Goal: Information Seeking & Learning: Check status

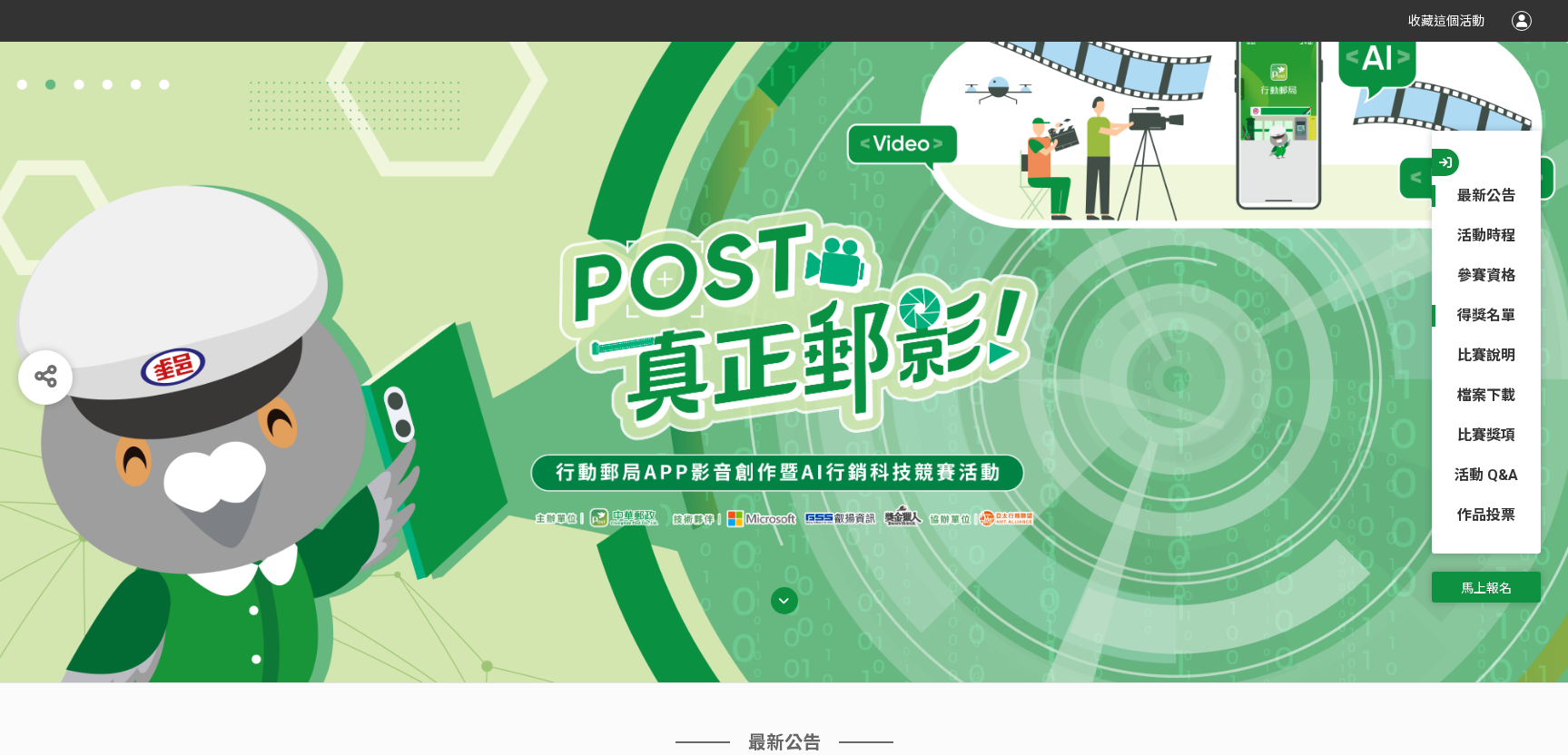
click at [1483, 309] on link "得獎名單" at bounding box center [1486, 316] width 109 height 21
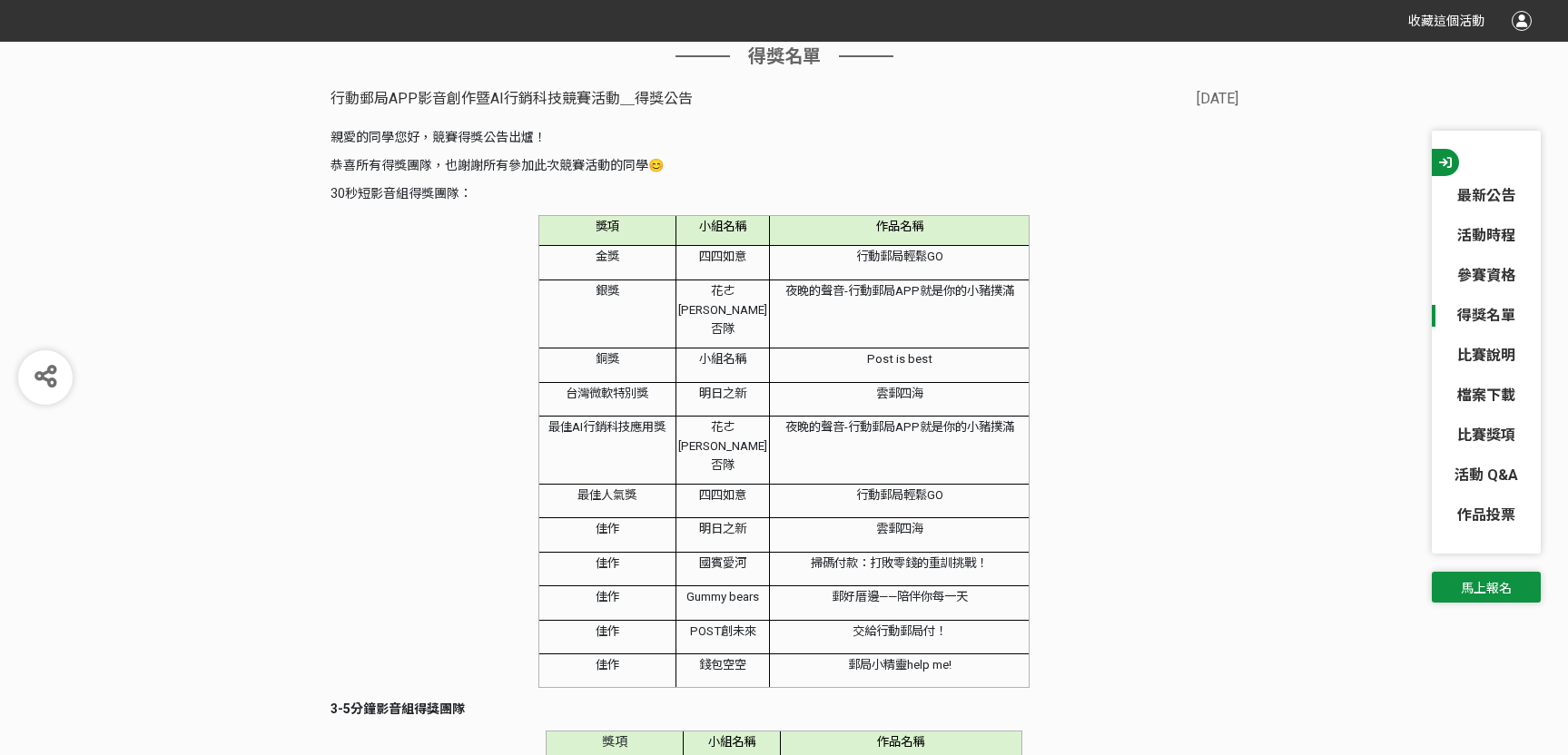
scroll to position [1718, 0]
drag, startPoint x: 331, startPoint y: 185, endPoint x: 476, endPoint y: 204, distance: 146.2
click at [476, 204] on div "親愛的同學您好，競賽得獎公告出爐！ 恭喜所有得獎團隊，也謝謝所有參加此次競賽活動的同學😊 30秒短影音組得獎團隊： 獎項 小組名稱 作品名稱 金獎 四四如意 …" at bounding box center [784, 633] width 908 height 1012
click at [482, 235] on div "親愛的同學您好，競賽得獎公告出爐！ 恭喜所有得獎團隊，也謝謝所有參加此次競賽活動的同學😊 30秒短影音組得獎團隊： 獎項 小組名稱 作品名稱 金獎 四四如意 …" at bounding box center [784, 633] width 908 height 1012
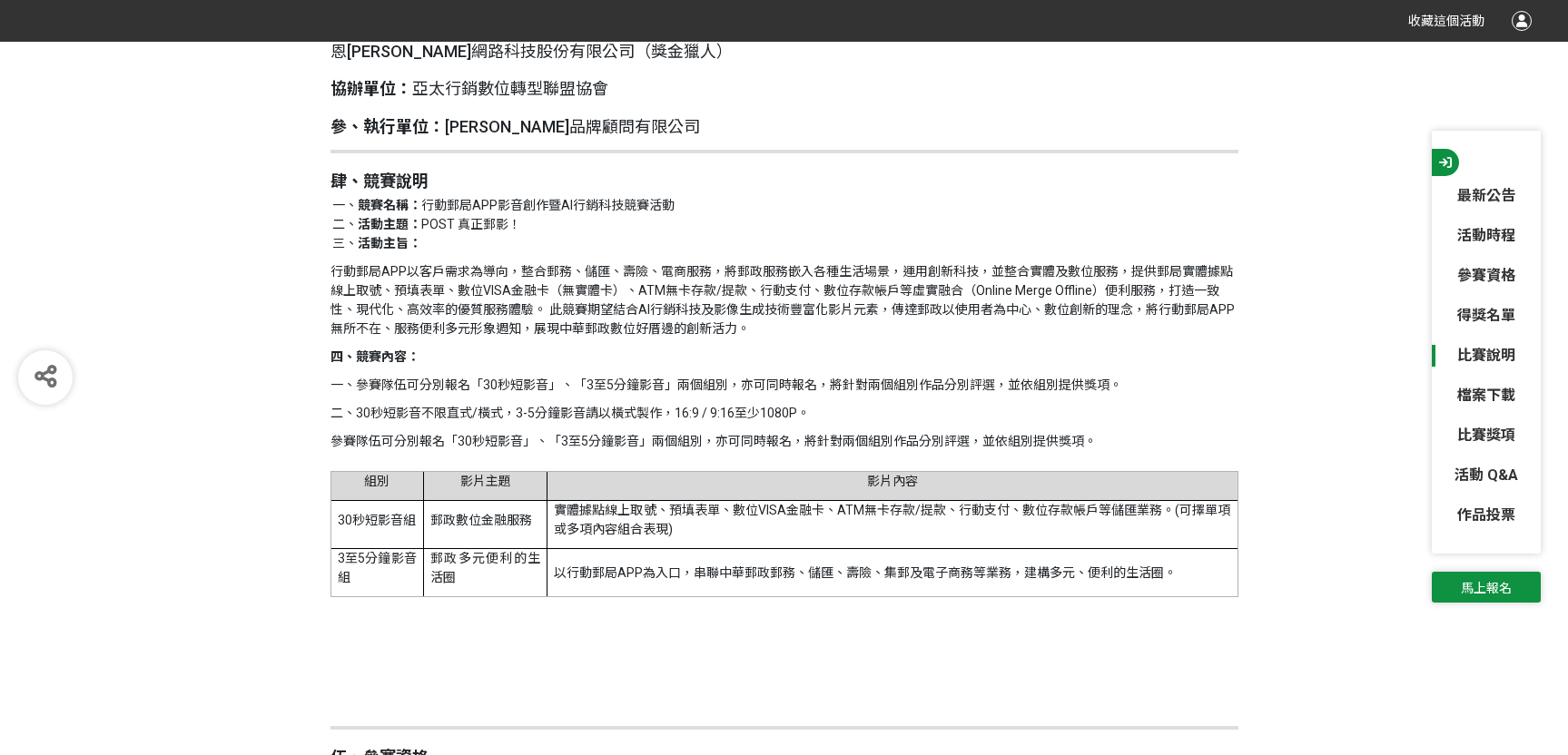
scroll to position [3260, 0]
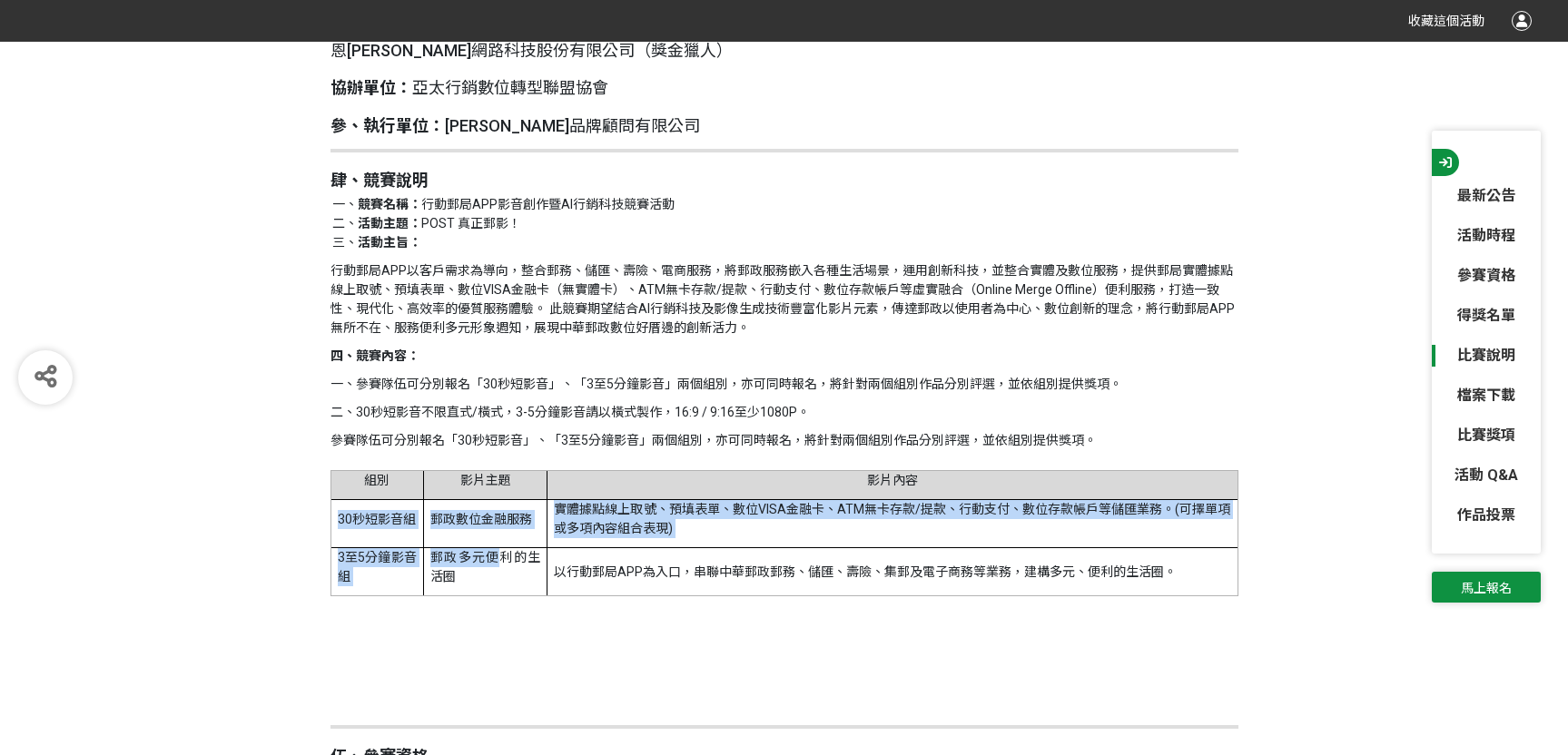
drag, startPoint x: 340, startPoint y: 407, endPoint x: 501, endPoint y: 447, distance: 165.9
click at [501, 471] on tbody "組別 影片主題 影片內容 30秒短影音組 郵政數位金融服務 實體據點線上取號、預填表單、數位VISA金融卡、ATM無卡存款/提款、行動支付、數位存款帳戶等儲匯…" at bounding box center [784, 533] width 907 height 126
click at [675, 500] on p "實體據點線上取號、預填表單、數位VISA金融卡、ATM無卡存款/提款、行動支付、數位存款帳戶等儲匯業務。(可擇單項或多項內容組合表現)" at bounding box center [892, 519] width 676 height 38
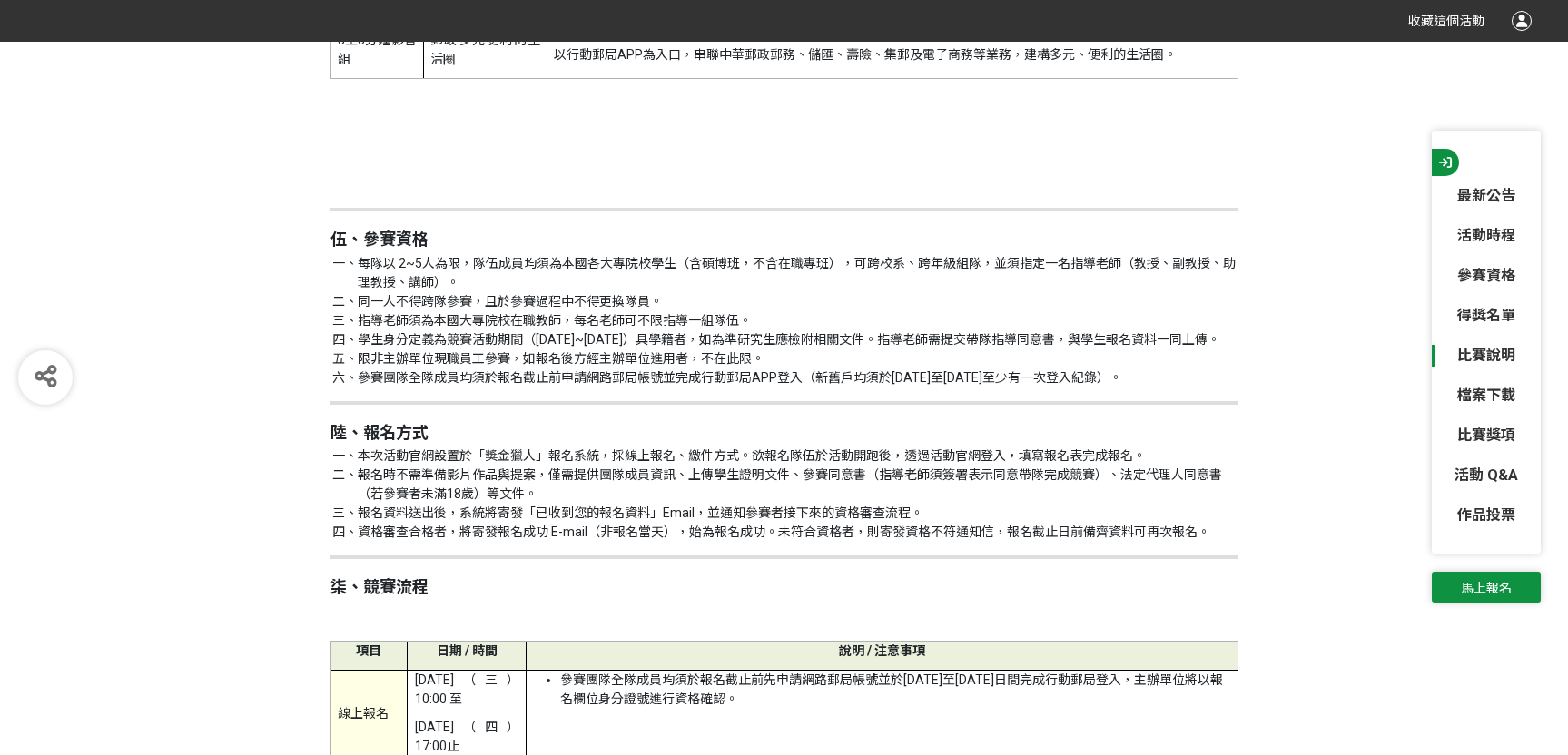
scroll to position [3973, 0]
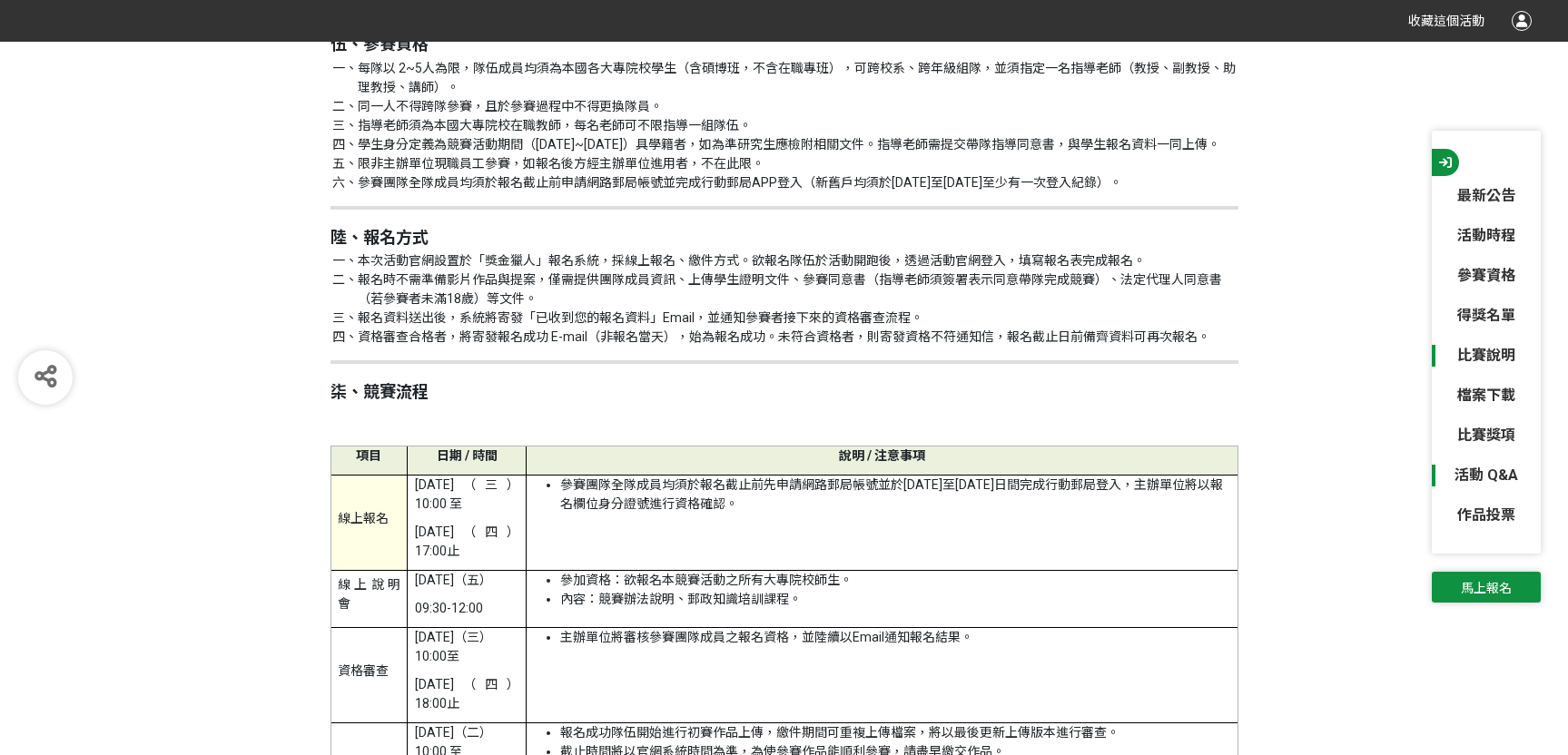
click at [1504, 470] on link "活動 Q&A" at bounding box center [1486, 476] width 109 height 21
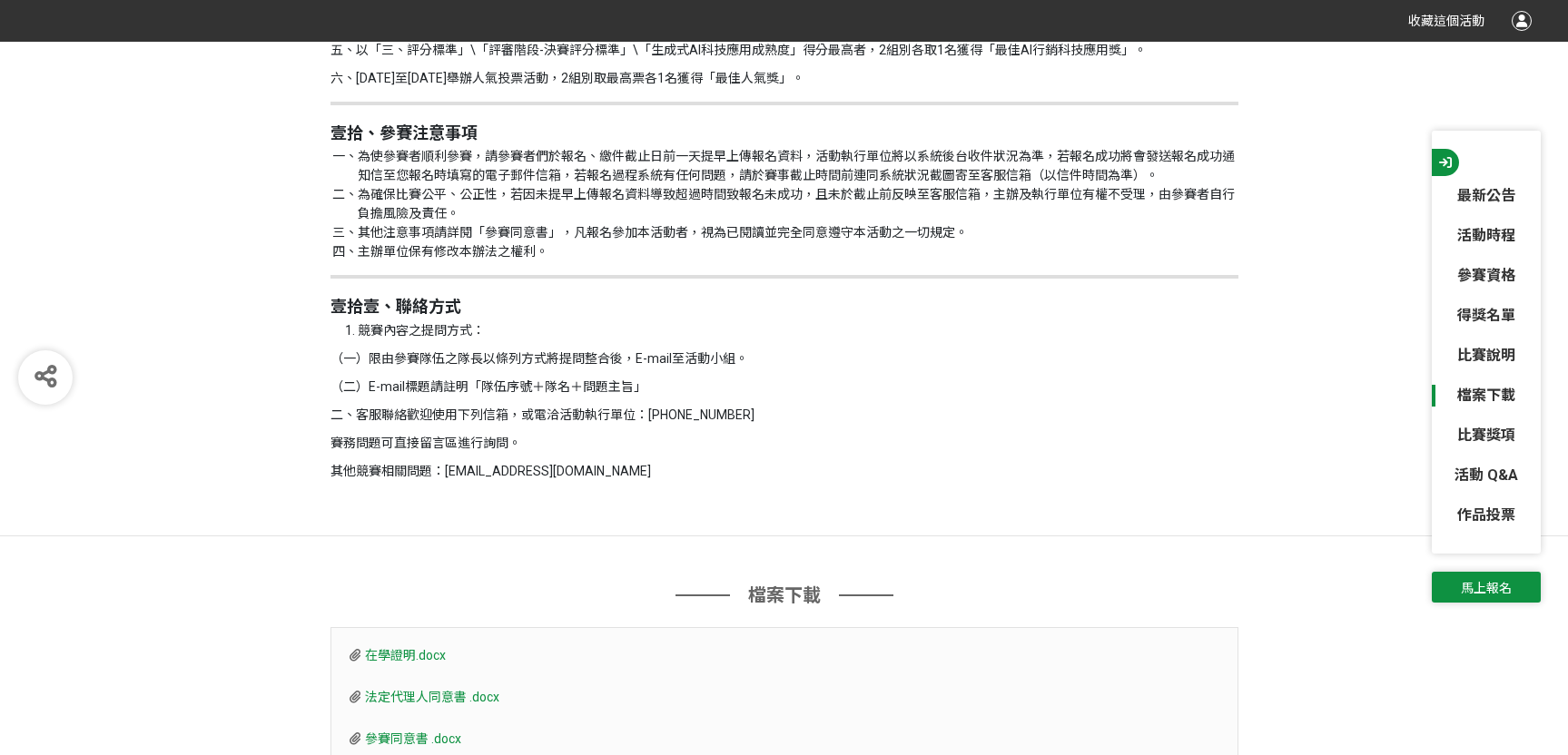
scroll to position [7409, 0]
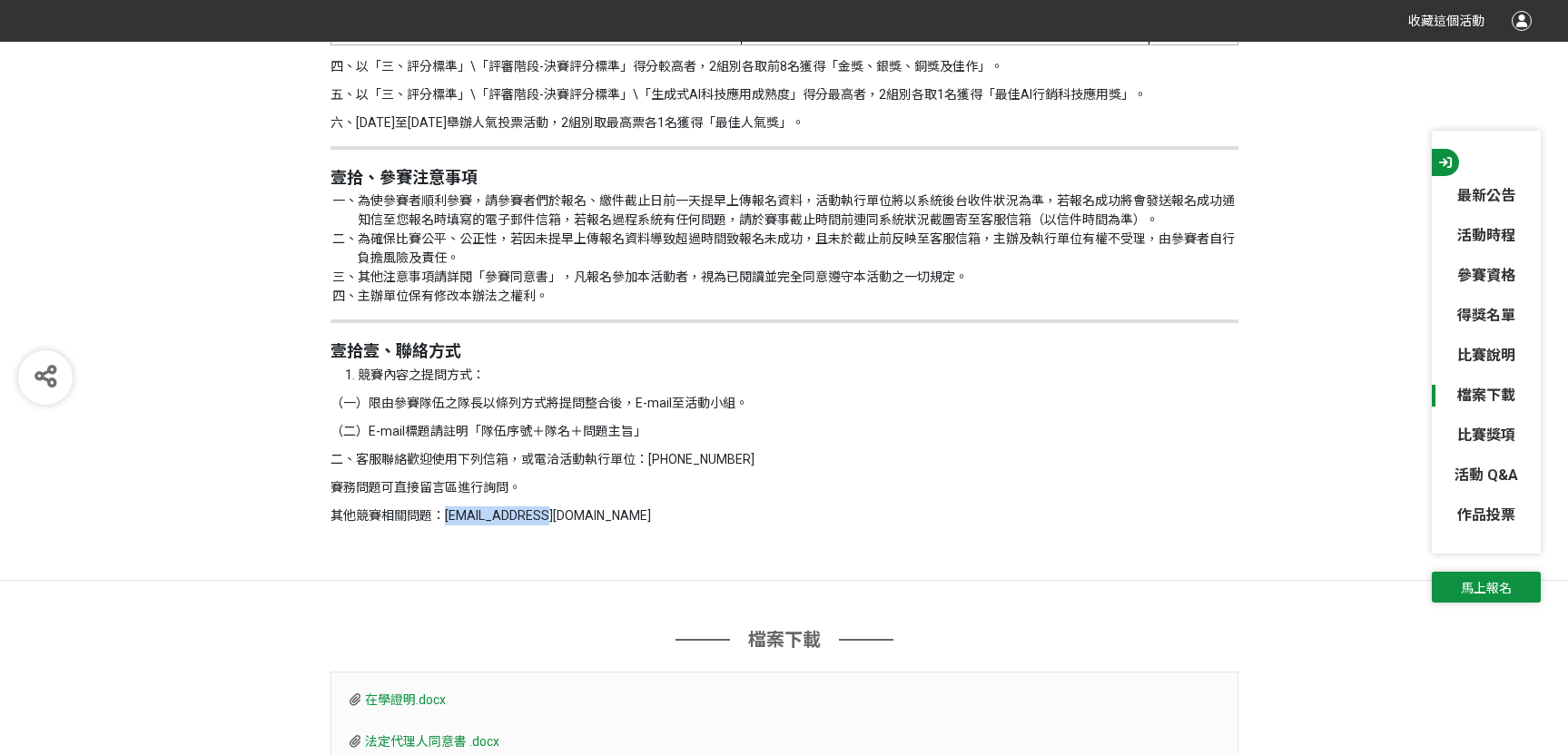
drag, startPoint x: 445, startPoint y: 409, endPoint x: 649, endPoint y: 413, distance: 204.0
click at [649, 507] on p "其他競賽相關問題：[EMAIL_ADDRESS][DOMAIN_NAME]" at bounding box center [784, 517] width 908 height 19
copy p "[EMAIL_ADDRESS][DOMAIN_NAME]"
click at [969, 394] on p "（一）限由參賽隊伍之隊長以條列方式將提問整合後，E-mail至活動小組。" at bounding box center [784, 404] width 908 height 19
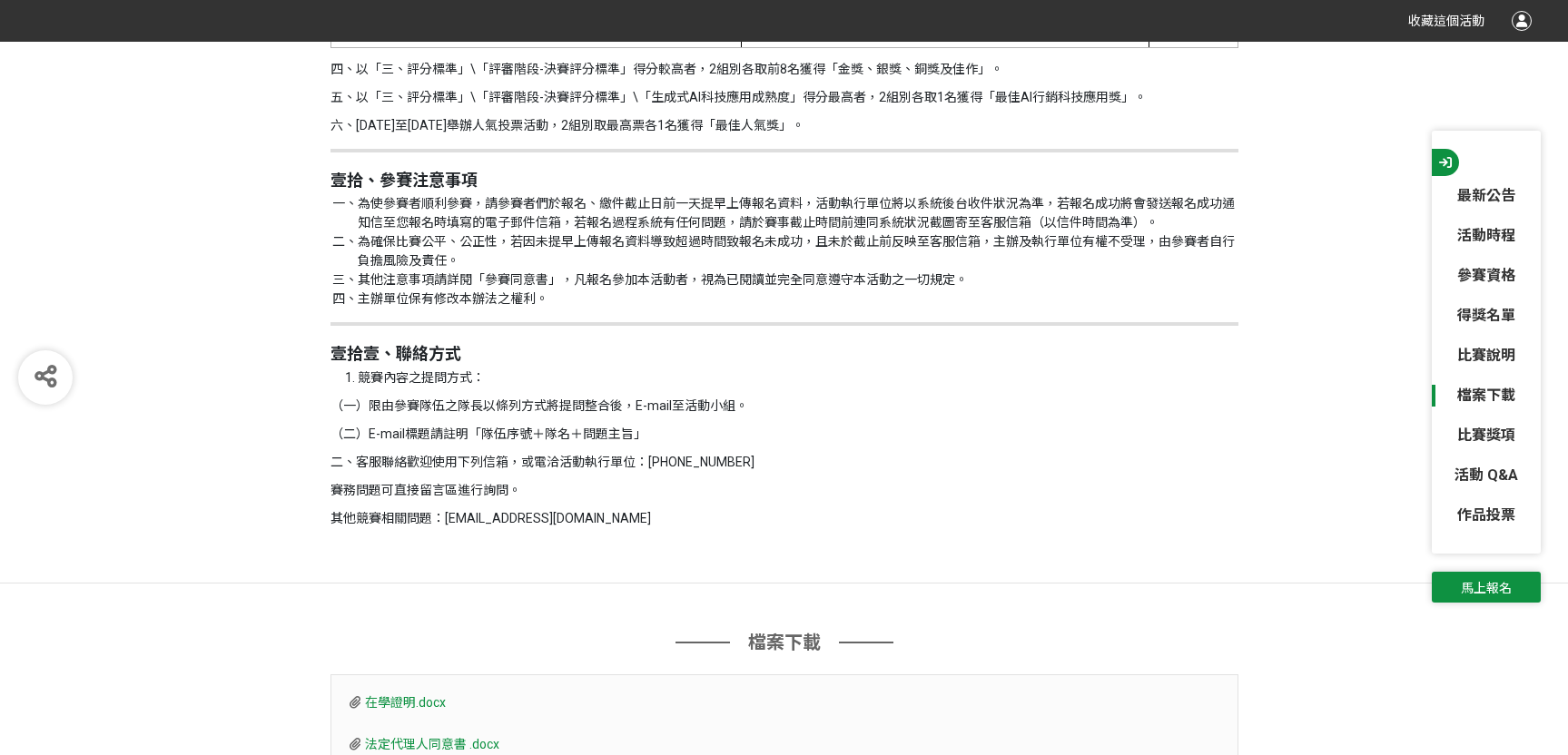
scroll to position [7405, 0]
click at [1494, 226] on link "活動時程" at bounding box center [1486, 235] width 109 height 21
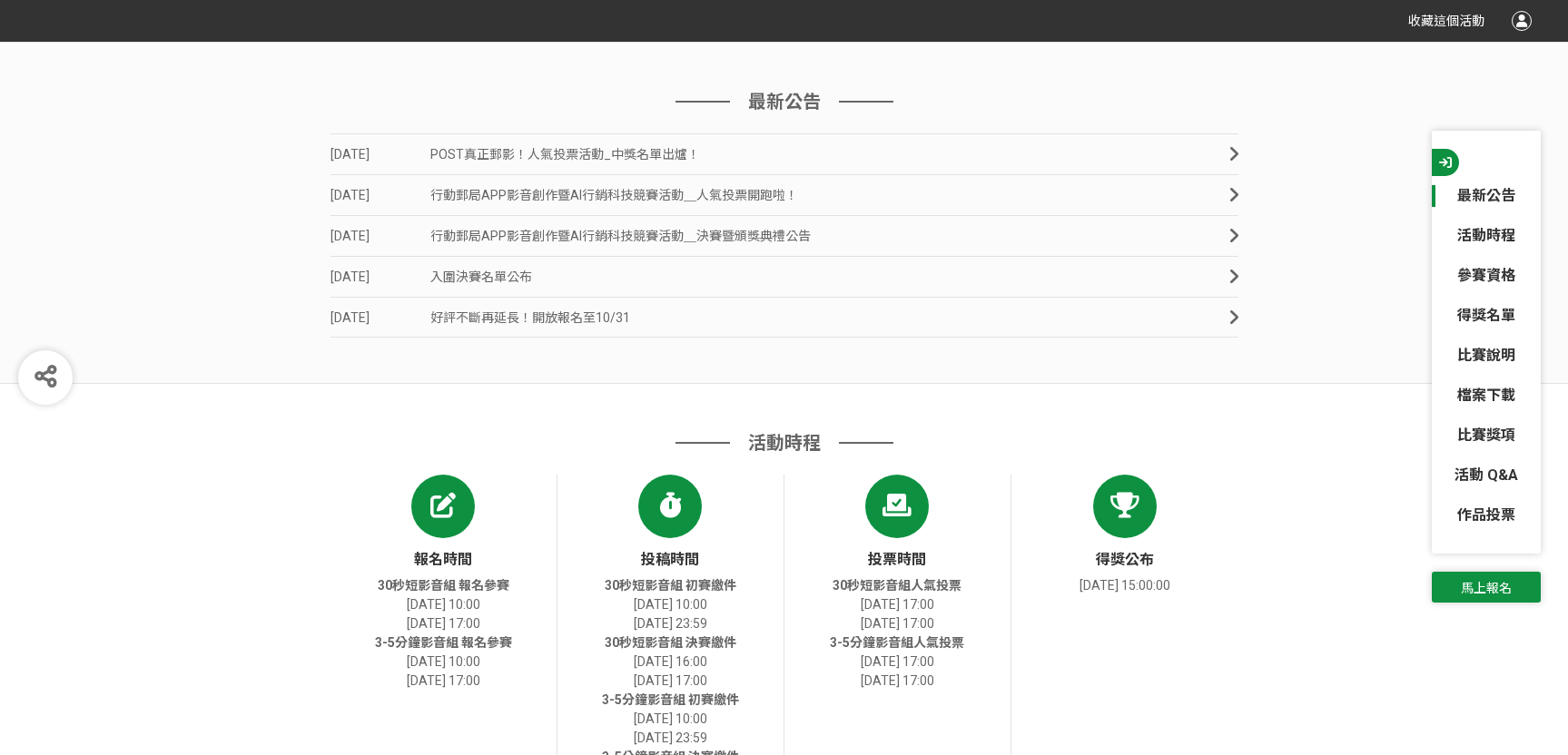
scroll to position [146, 0]
